Goal: Task Accomplishment & Management: Use online tool/utility

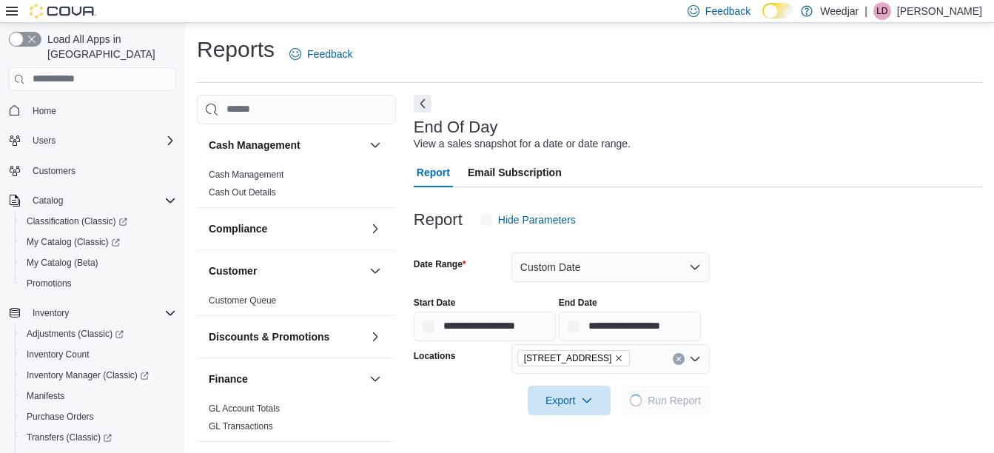
scroll to position [23, 0]
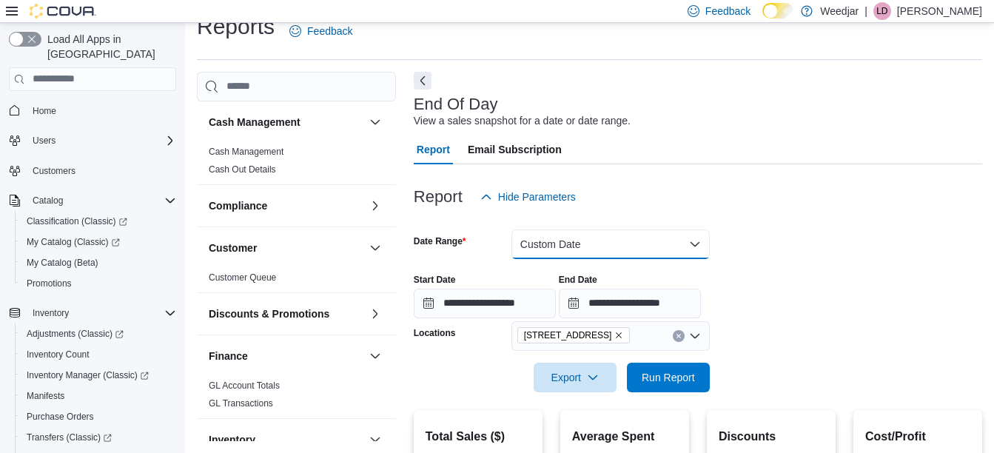
click at [572, 240] on button "Custom Date" at bounding box center [610, 244] width 198 height 30
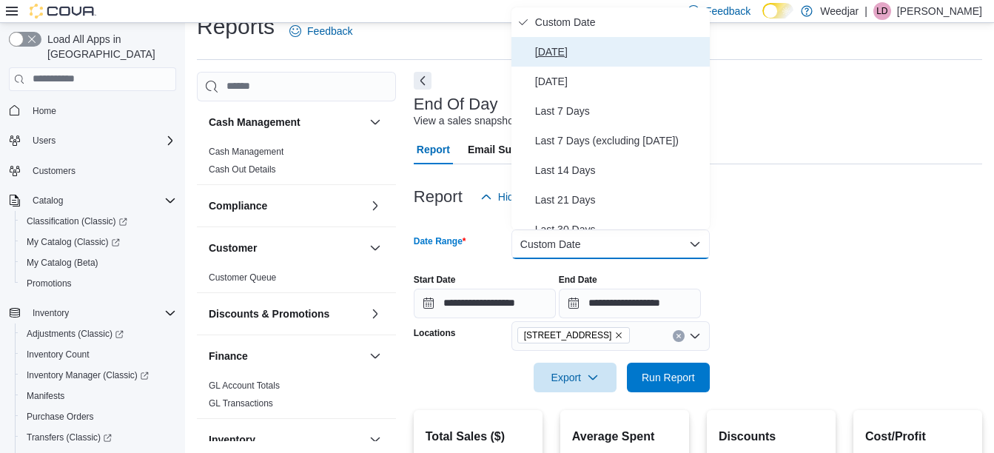
click at [551, 53] on span "[DATE]" at bounding box center [619, 52] width 169 height 18
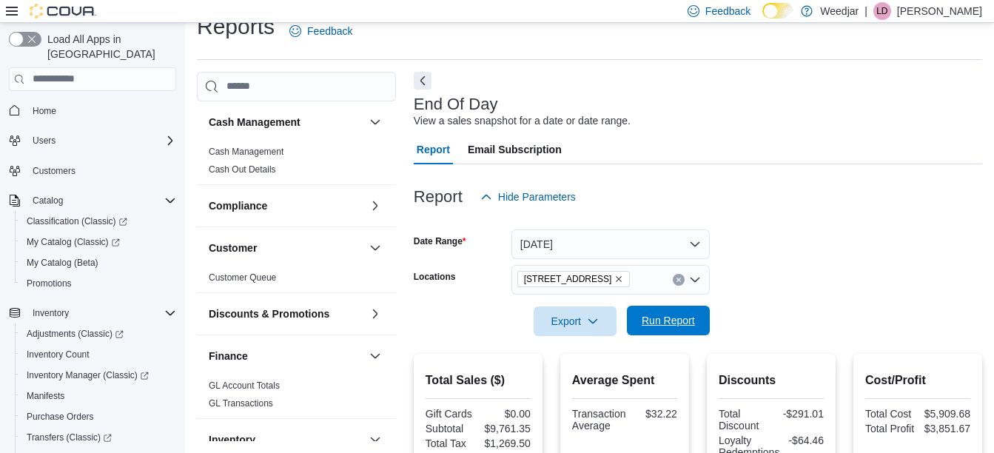
click at [681, 334] on span "Run Report" at bounding box center [668, 321] width 65 height 30
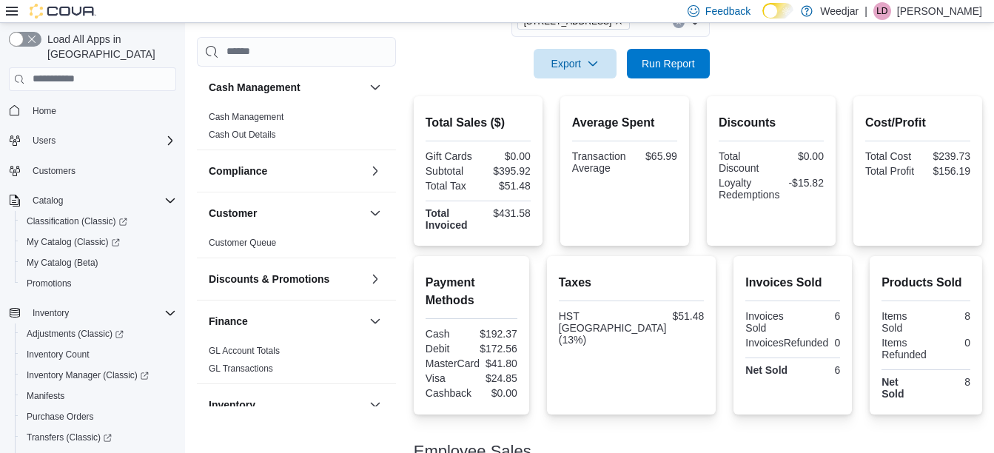
scroll to position [267, 0]
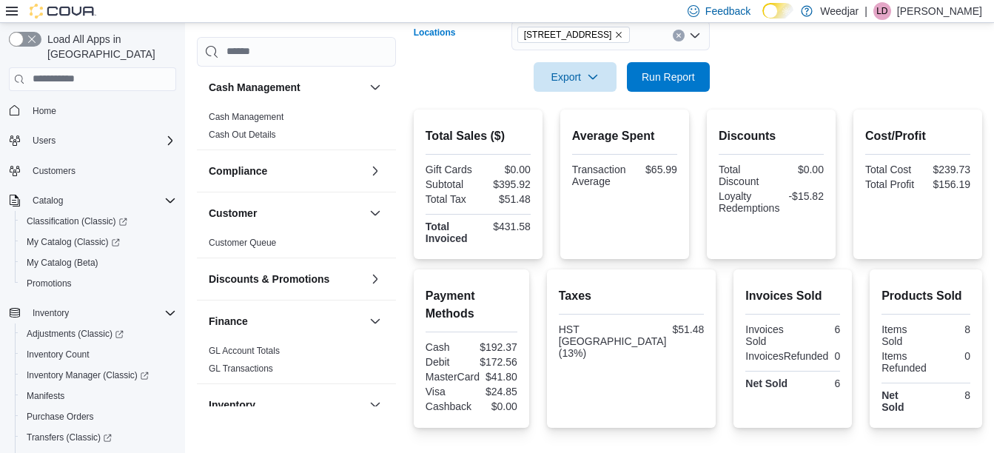
click at [614, 35] on icon "Remove 355 Oakwood Ave from selection in this group" at bounding box center [618, 34] width 9 height 9
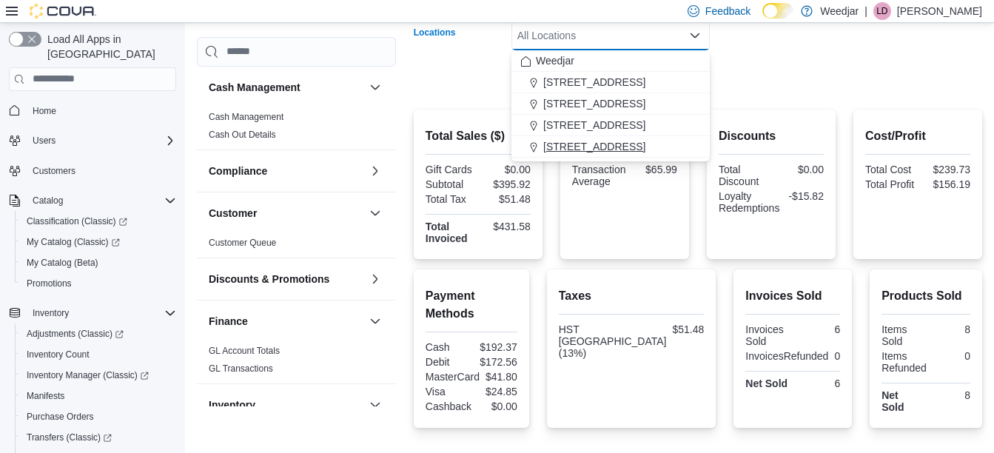
click at [582, 149] on span "[STREET_ADDRESS]" at bounding box center [594, 146] width 102 height 15
click at [846, 27] on form "Date Range [DATE] Locations [STREET_ADDRESS] Selected. [STREET_ADDRESS] Press B…" at bounding box center [698, 29] width 568 height 124
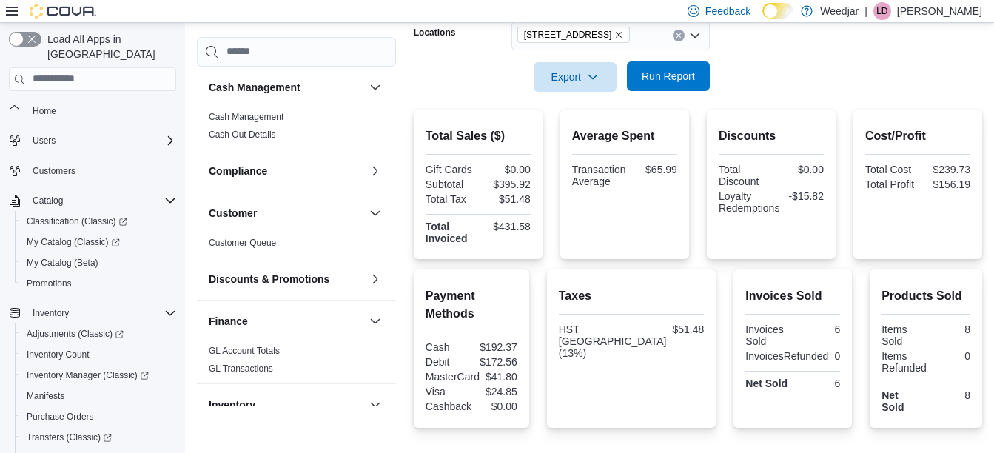
click at [698, 72] on span "Run Report" at bounding box center [668, 76] width 65 height 30
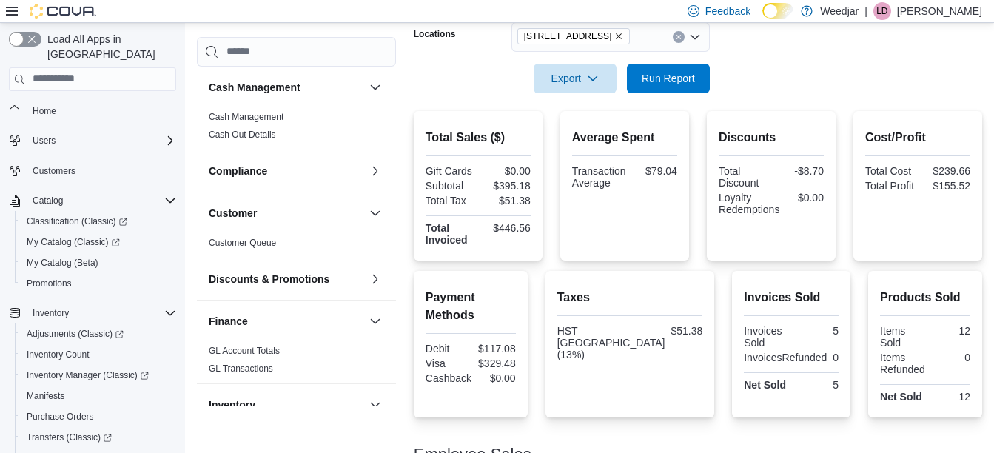
scroll to position [263, 0]
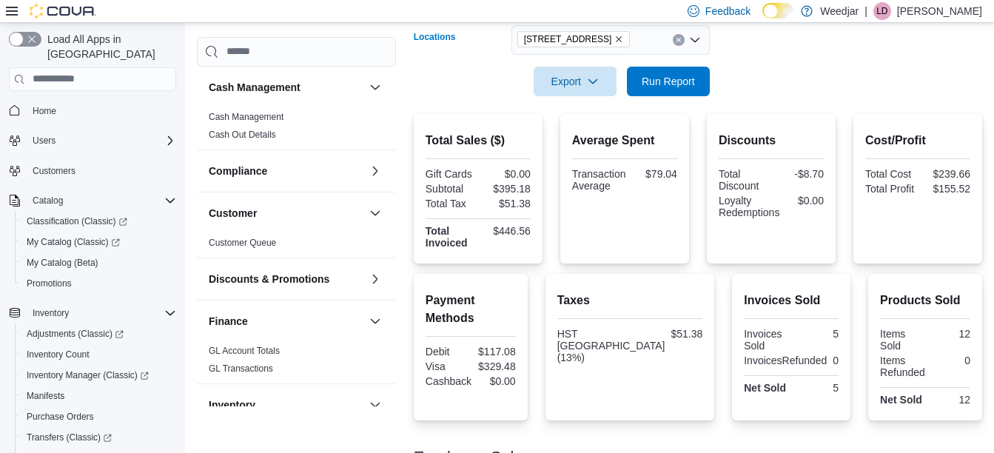
click at [614, 38] on icon "Remove 809 Yonge St from selection in this group" at bounding box center [618, 39] width 9 height 9
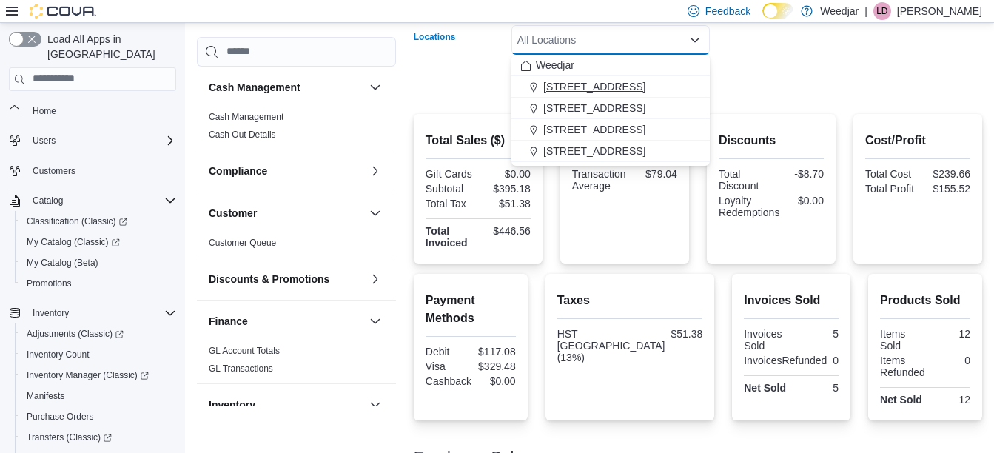
click at [563, 89] on span "[STREET_ADDRESS]" at bounding box center [594, 86] width 102 height 15
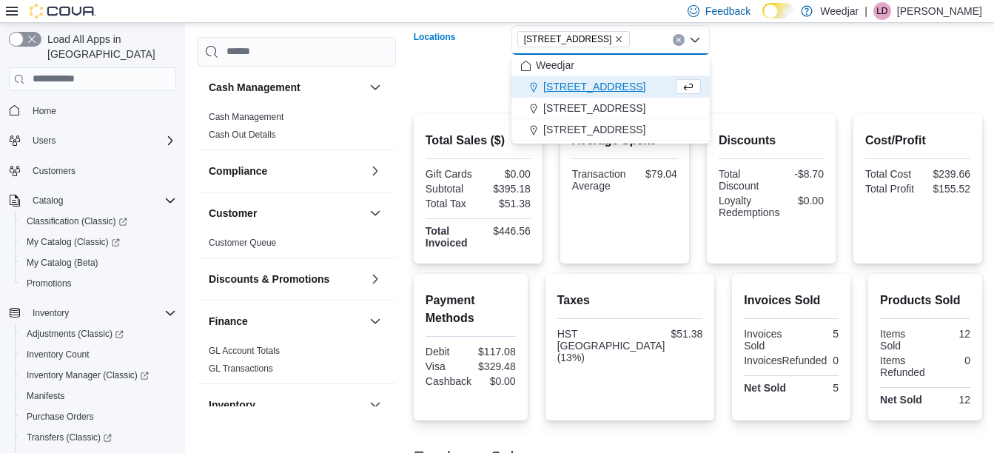
click at [835, 38] on form "Date Range [DATE] Locations [STREET_ADDRESS] Combo box. Selected. [STREET_ADDRE…" at bounding box center [698, 34] width 568 height 124
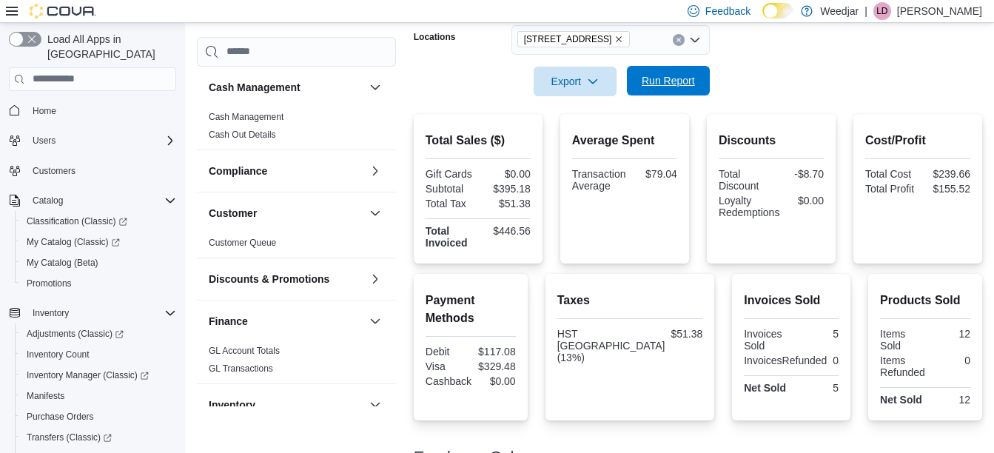
click at [674, 81] on span "Run Report" at bounding box center [667, 80] width 53 height 15
